Goal: Transaction & Acquisition: Purchase product/service

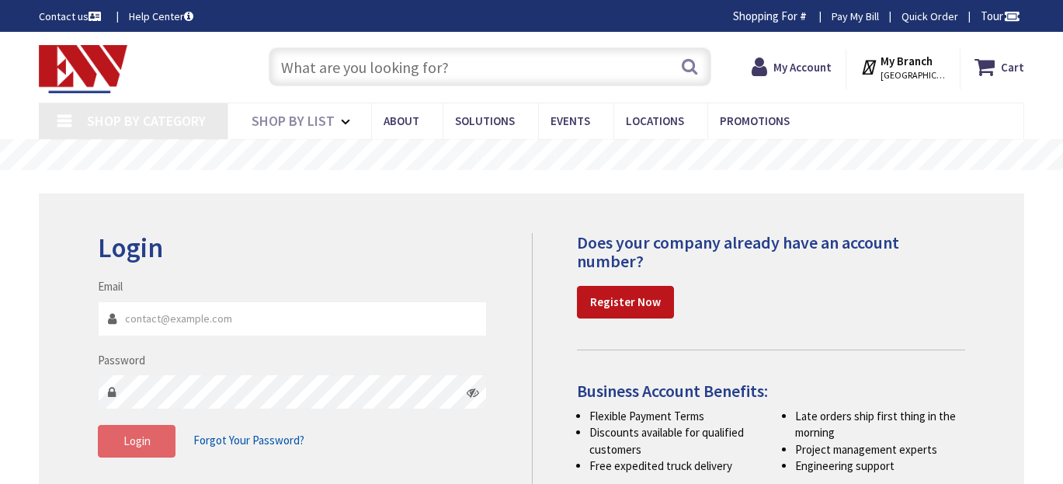
type input "[EMAIL_ADDRESS][DOMAIN_NAME]"
click at [140, 442] on span "Login" at bounding box center [136, 440] width 27 height 15
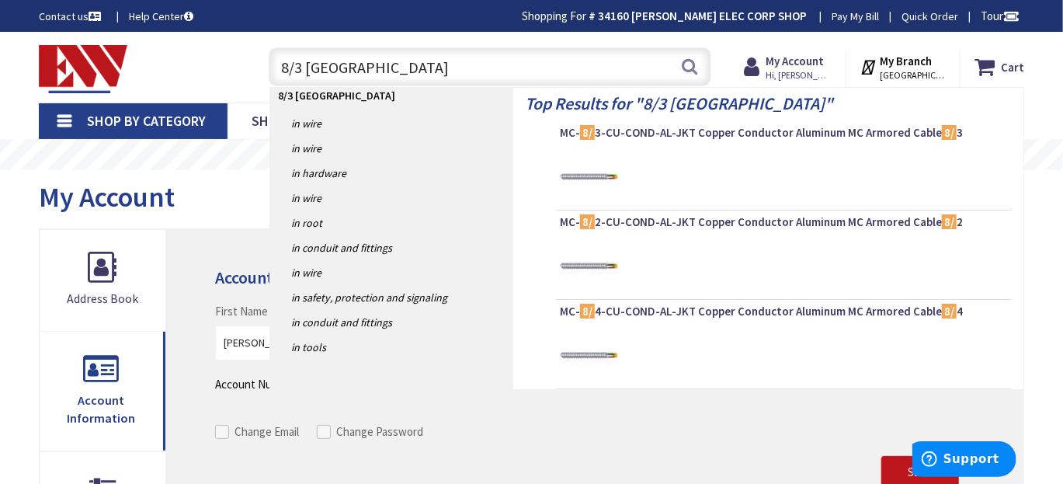
type input "8/3 romex"
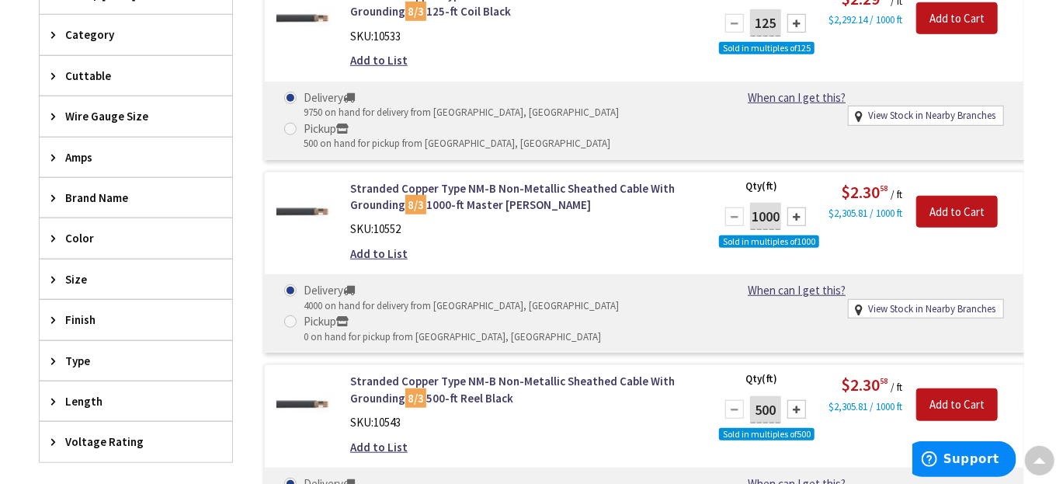
scroll to position [155, 0]
